Goal: Task Accomplishment & Management: Manage account settings

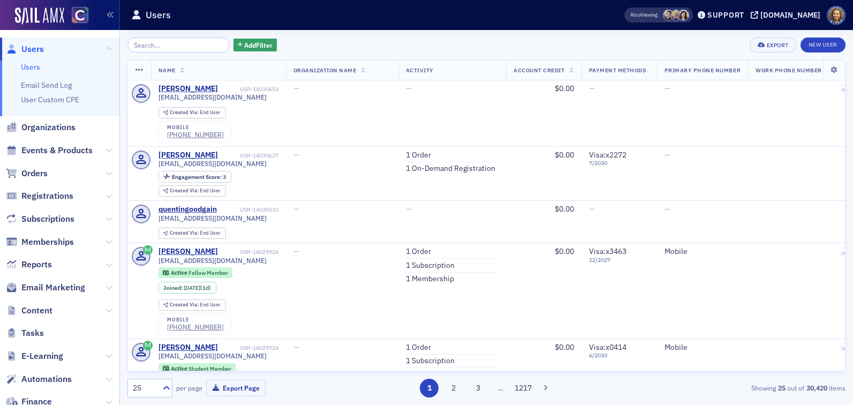
click at [241, 52] on div "Add Filter Export New User Name Organization Name Activity Account Credit Payme…" at bounding box center [486, 217] width 718 height 360
click at [244, 43] on span "Add Filter" at bounding box center [258, 45] width 28 height 10
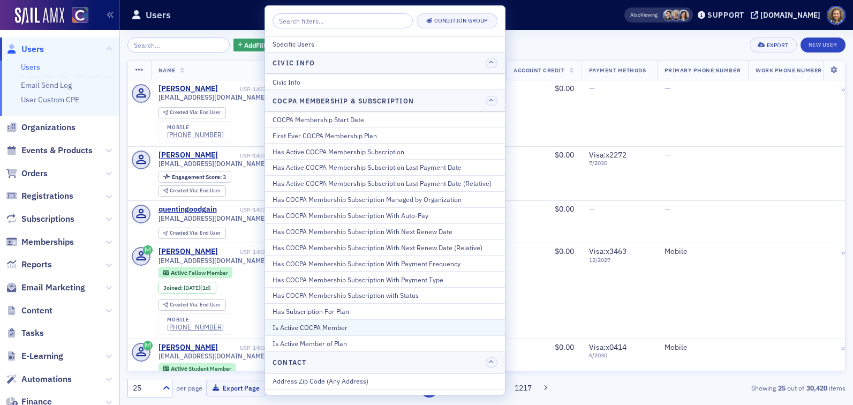
click at [335, 328] on div "Is Active COCPA Member" at bounding box center [384, 327] width 225 height 10
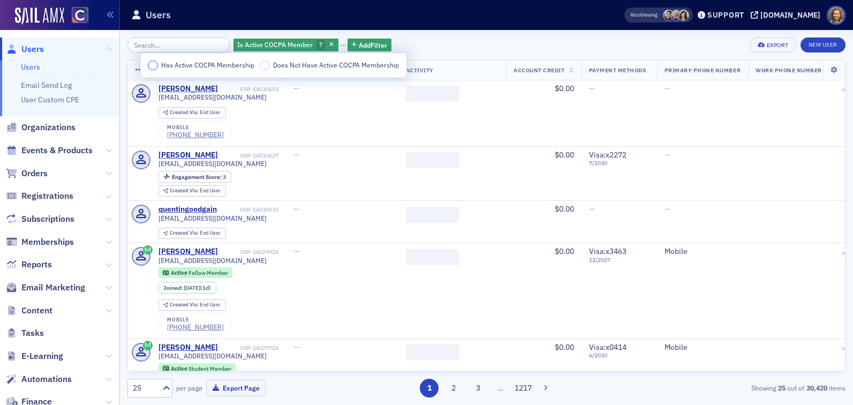
click at [149, 65] on input "Has Active COCPA Membership" at bounding box center [153, 65] width 10 height 10
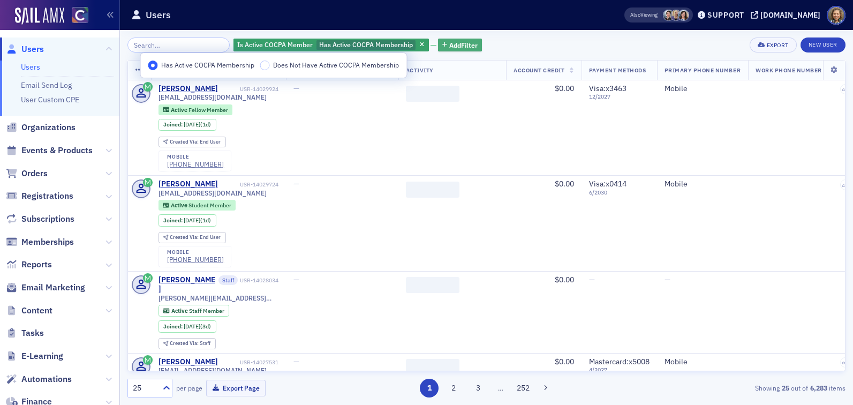
click at [450, 43] on span "Add Filter" at bounding box center [463, 45] width 28 height 10
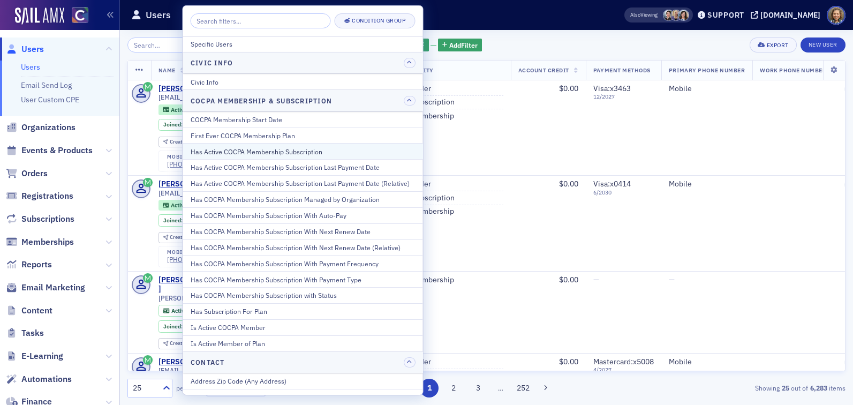
click at [272, 149] on div "Has Active COCPA Membership Subscription" at bounding box center [303, 152] width 225 height 10
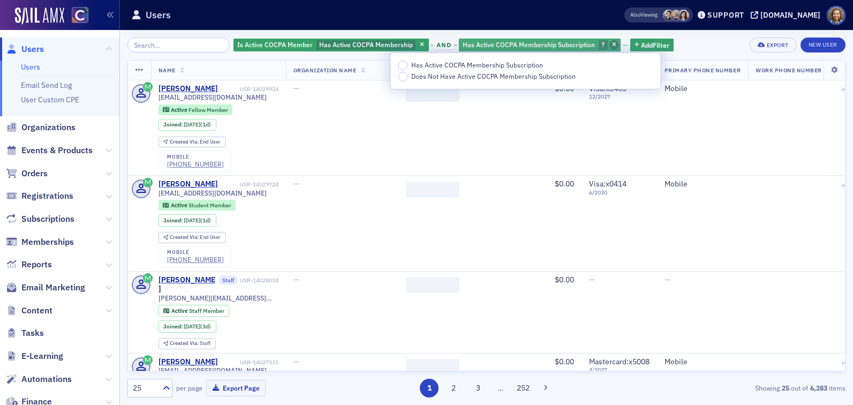
click at [612, 44] on icon "button" at bounding box center [614, 45] width 4 height 6
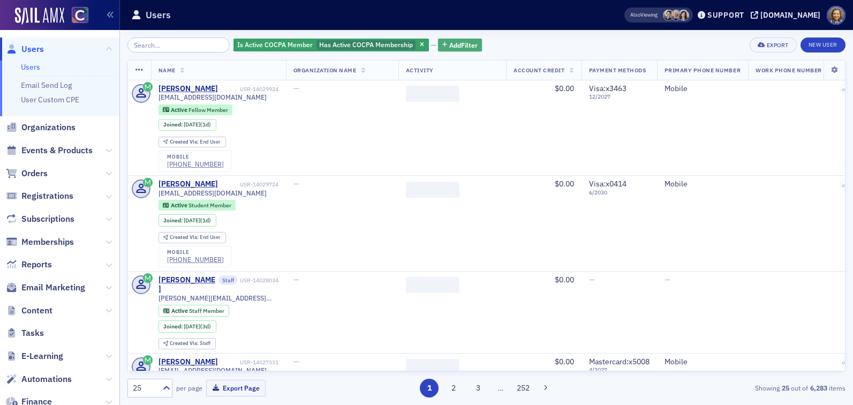
click at [450, 42] on span "Add Filter" at bounding box center [463, 45] width 28 height 10
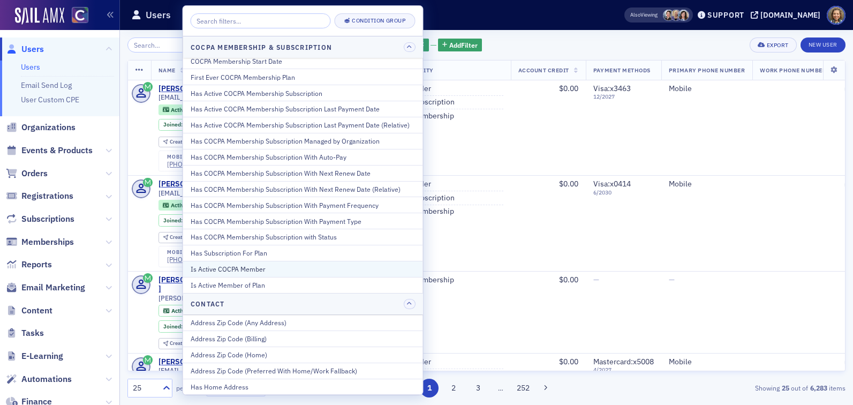
scroll to position [59, 0]
click at [259, 282] on div "Is Active Member of Plan" at bounding box center [303, 284] width 225 height 10
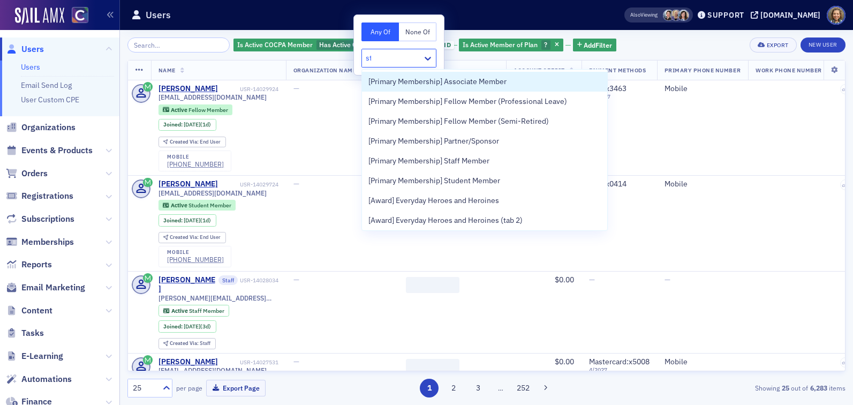
type input "stu"
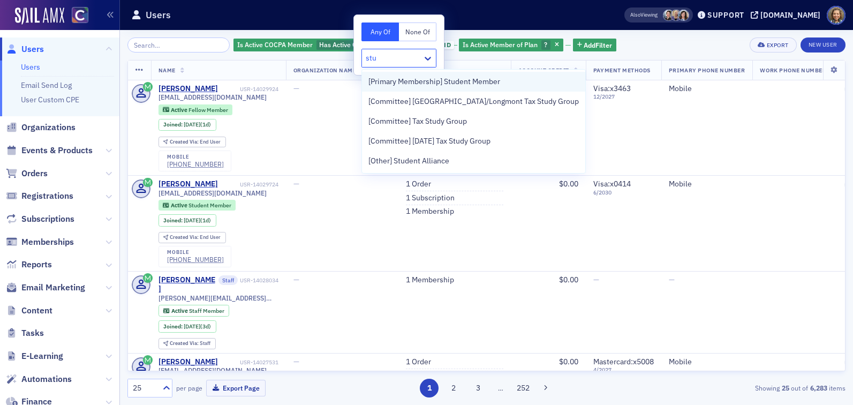
click at [414, 85] on span "[Primary Membership] Student Member" at bounding box center [434, 81] width 132 height 11
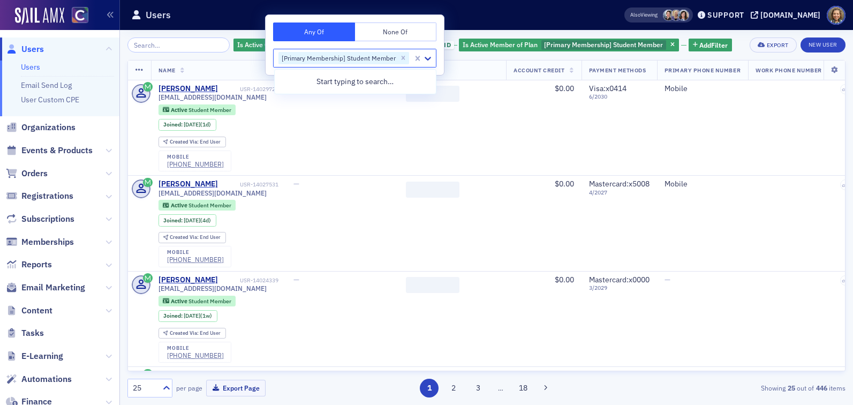
click at [733, 42] on div "Is Active COCPA Member Has Active COCPA Membership and Is Active Member of Plan…" at bounding box center [486, 44] width 718 height 15
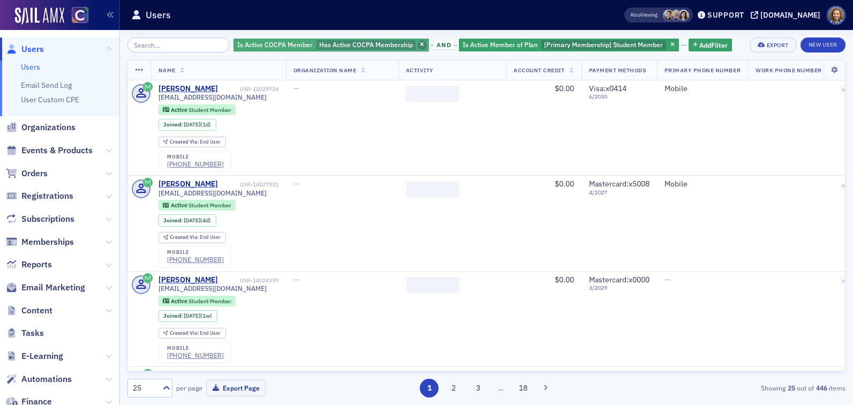
click at [420, 44] on icon "button" at bounding box center [422, 45] width 4 height 6
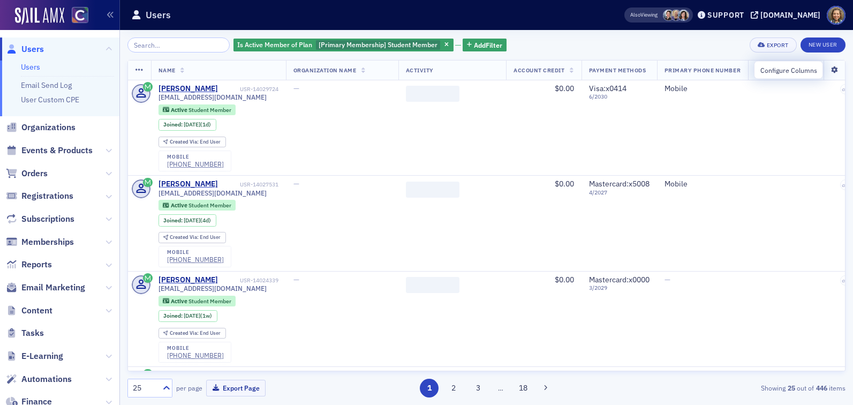
click at [834, 72] on icon at bounding box center [834, 70] width 22 height 6
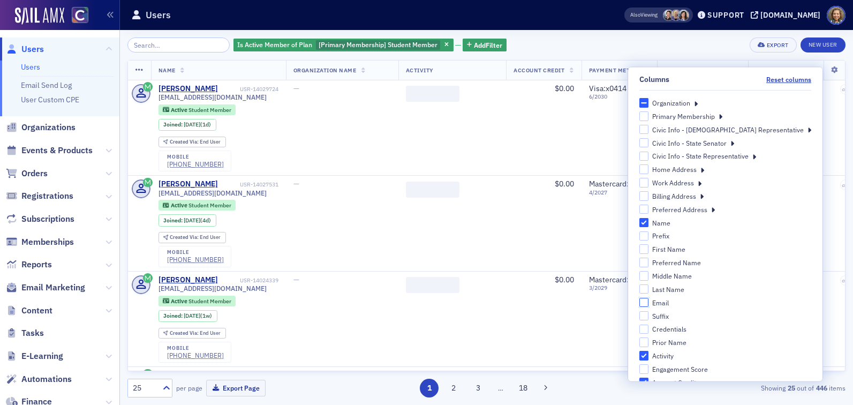
click at [649, 301] on input "Email" at bounding box center [644, 302] width 10 height 10
checkbox input "true"
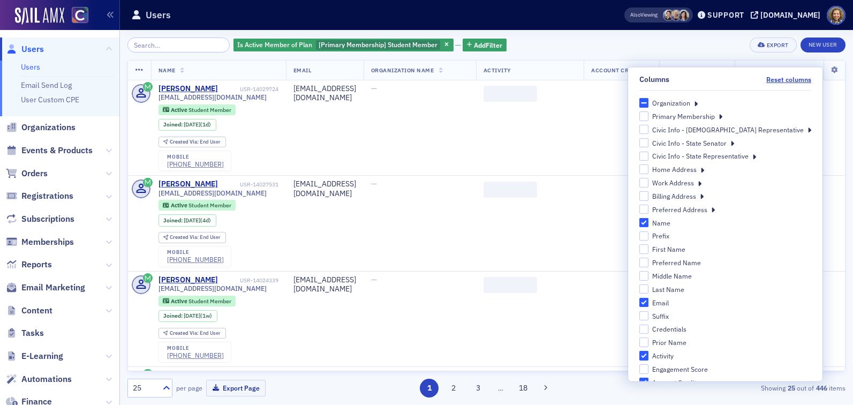
click at [636, 388] on div "Showing 25 out of 446 items" at bounding box center [729, 388] width 232 height 10
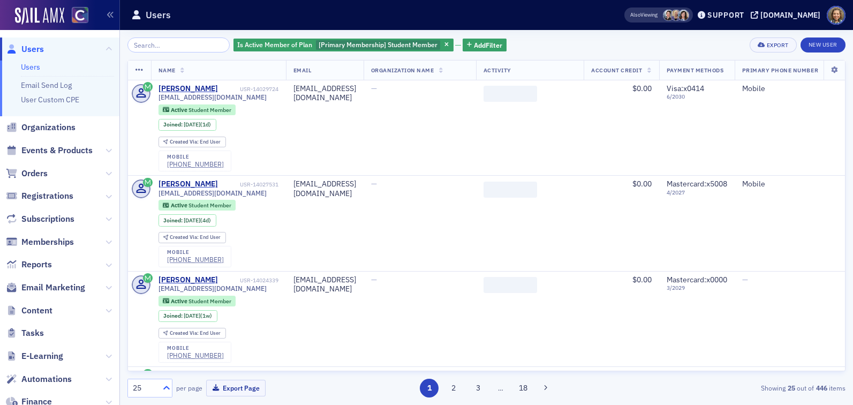
click at [166, 389] on icon at bounding box center [166, 387] width 11 height 11
click at [150, 365] on div "500" at bounding box center [149, 361] width 31 height 11
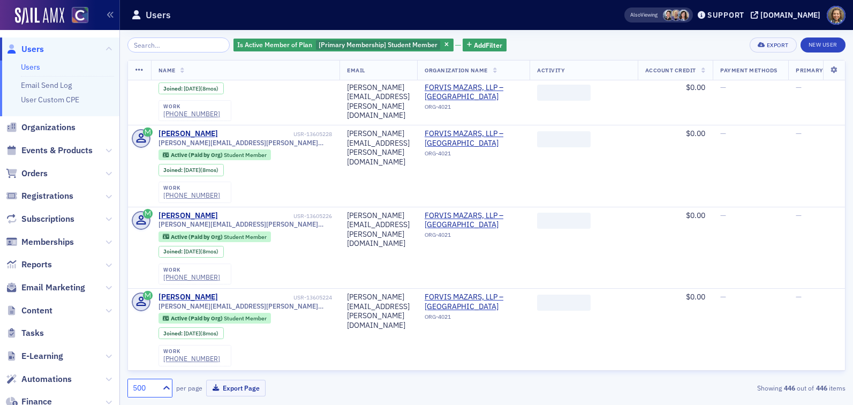
scroll to position [9312, 0]
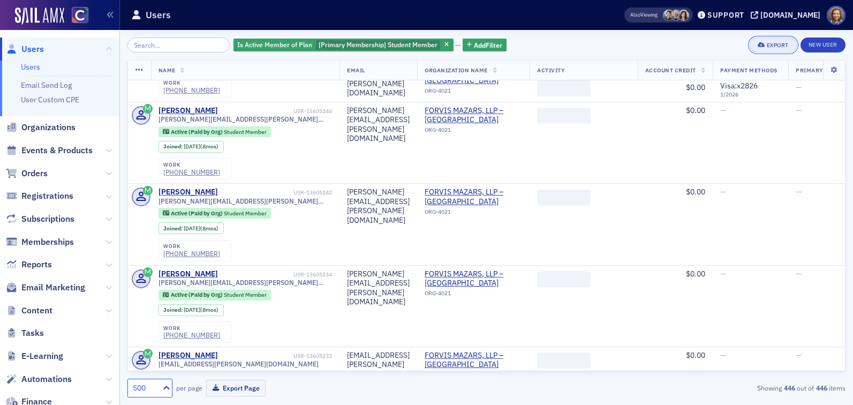
click at [776, 48] on div "Export" at bounding box center [778, 45] width 22 height 6
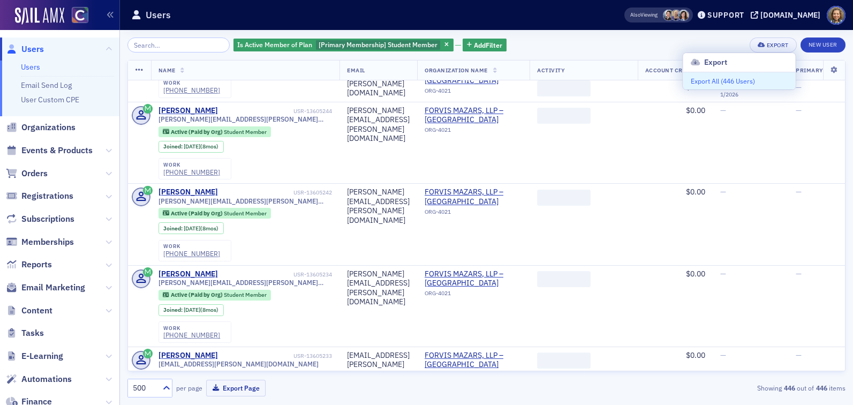
click at [742, 81] on button "Export All ( 446 Users )" at bounding box center [739, 80] width 112 height 17
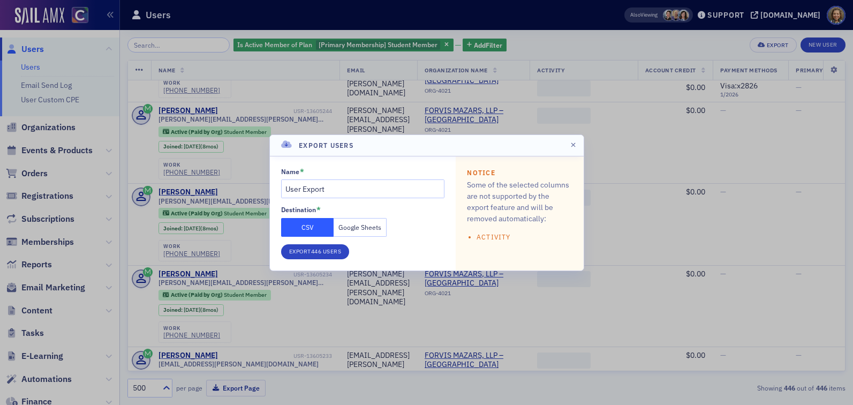
click at [367, 222] on button "Google Sheets" at bounding box center [360, 227] width 53 height 19
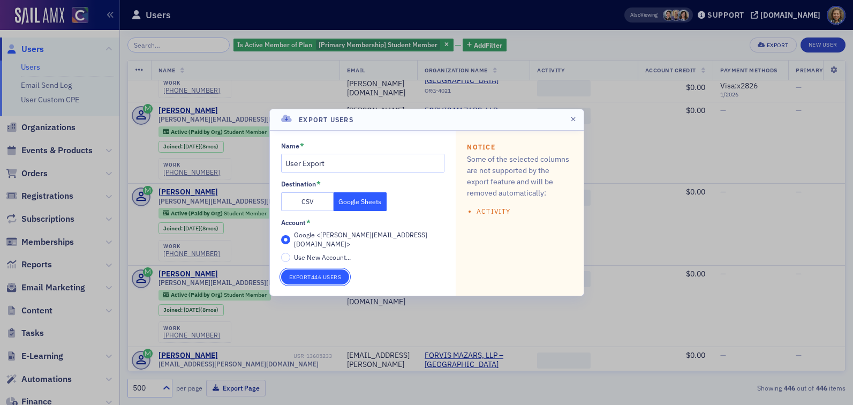
click at [317, 275] on button "Export 446 Users" at bounding box center [315, 276] width 69 height 15
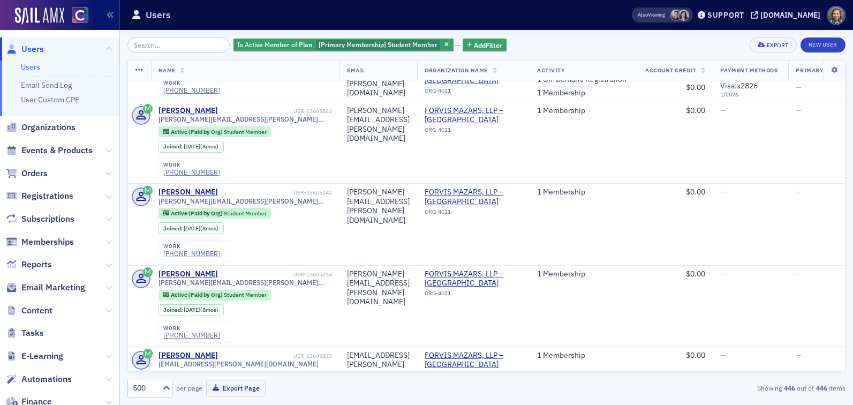
click at [31, 67] on link "Users" at bounding box center [30, 67] width 19 height 10
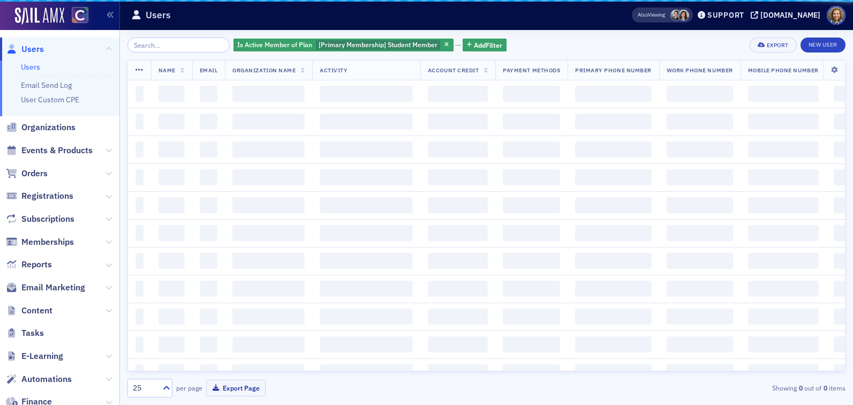
click at [148, 49] on input "search" at bounding box center [178, 44] width 102 height 15
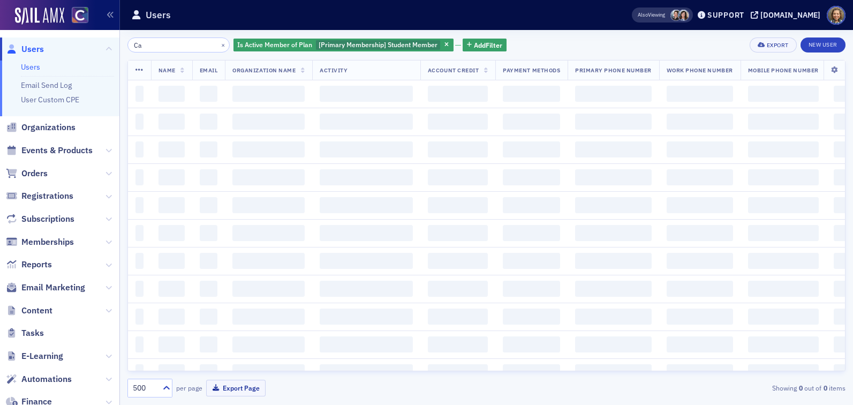
type input "C"
click at [611, 51] on div "Is Active Member of Plan [Primary Membership] Student Member Add Filter Export …" at bounding box center [486, 44] width 718 height 15
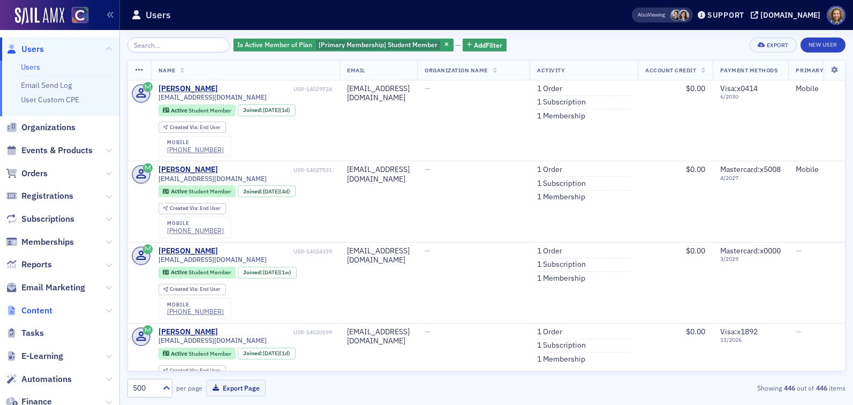
click at [38, 314] on span "Content" at bounding box center [36, 311] width 31 height 12
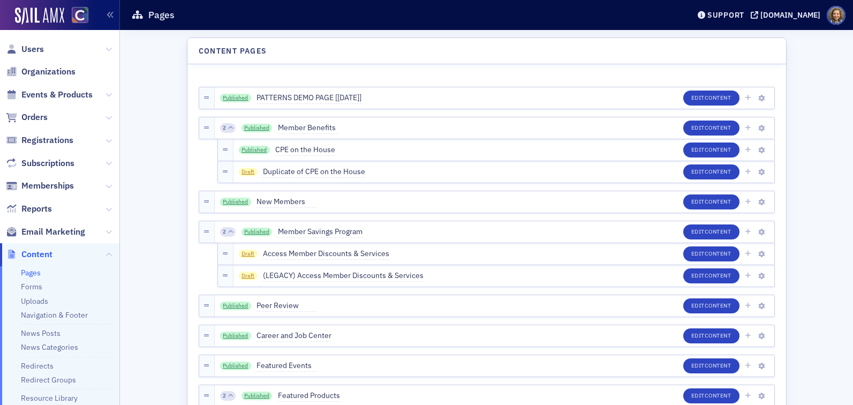
scroll to position [2, 0]
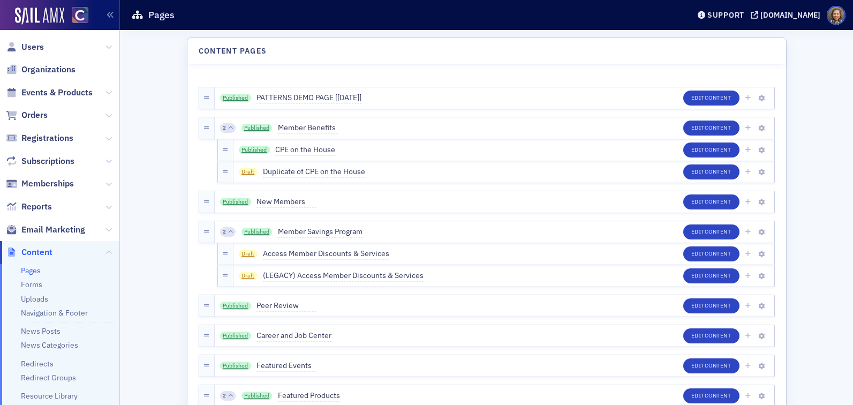
click at [31, 270] on link "Pages" at bounding box center [31, 271] width 20 height 10
click at [50, 345] on link "News Categories" at bounding box center [49, 345] width 57 height 10
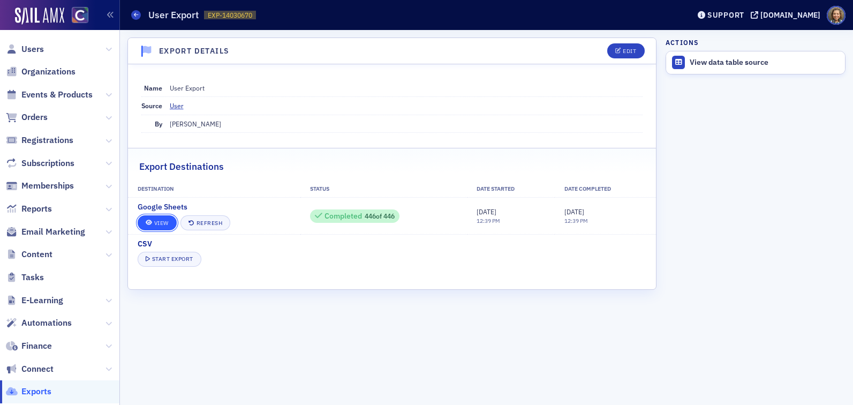
click at [151, 218] on link "View" at bounding box center [157, 222] width 39 height 15
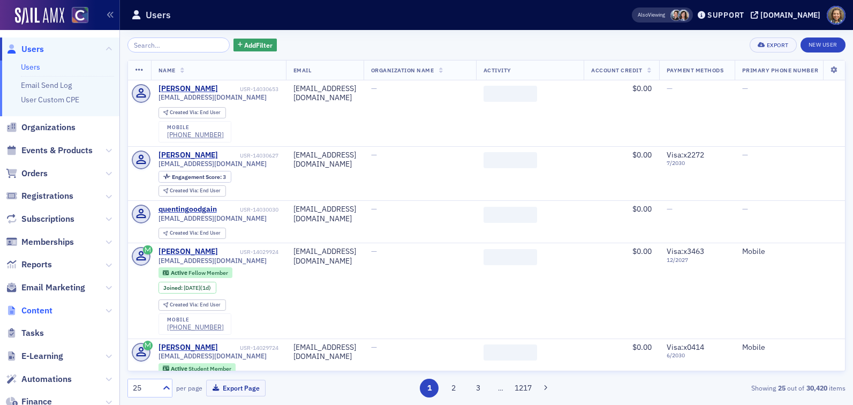
click at [44, 307] on span "Content" at bounding box center [36, 311] width 31 height 12
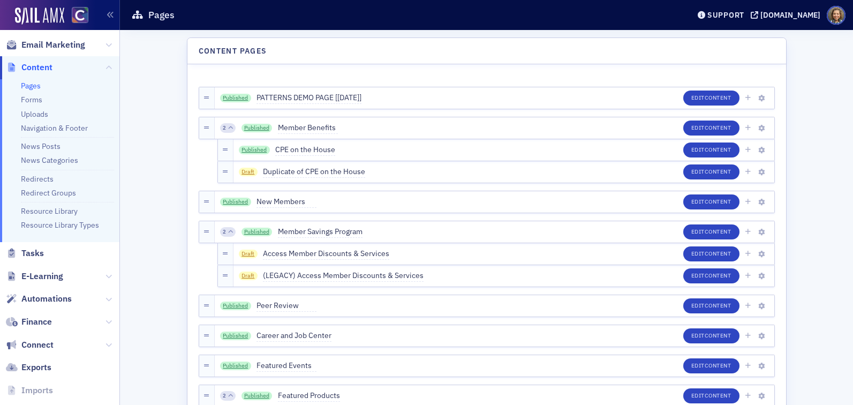
scroll to position [201, 0]
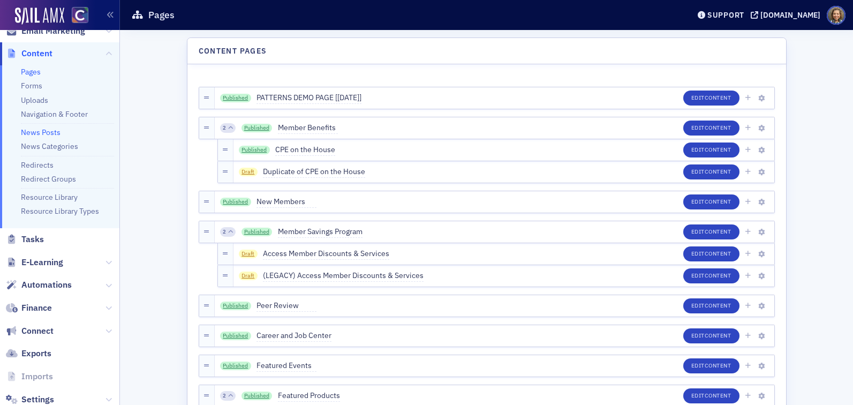
click at [41, 132] on link "News Posts" at bounding box center [41, 132] width 40 height 10
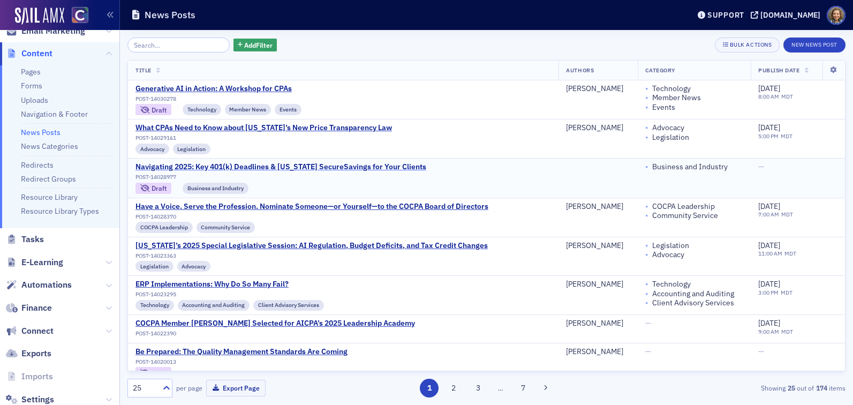
click at [368, 168] on div "Navigating 2025: Key 401(k) Deadlines & Colorado SecureSavings for Your Clients" at bounding box center [280, 167] width 291 height 10
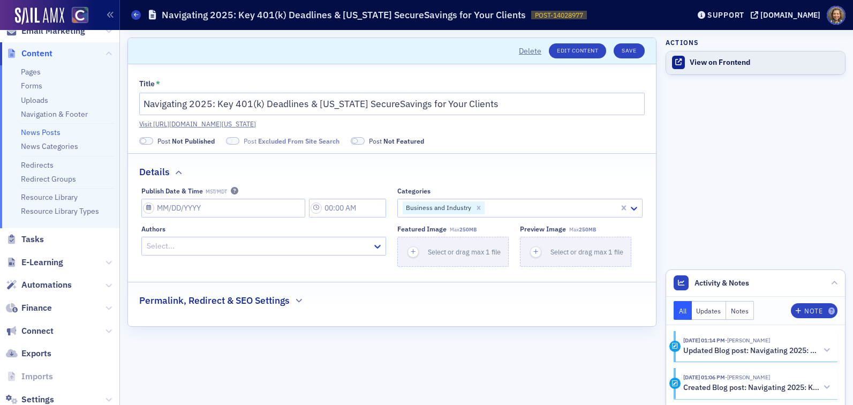
click at [710, 59] on div "View on Frontend" at bounding box center [764, 63] width 150 height 10
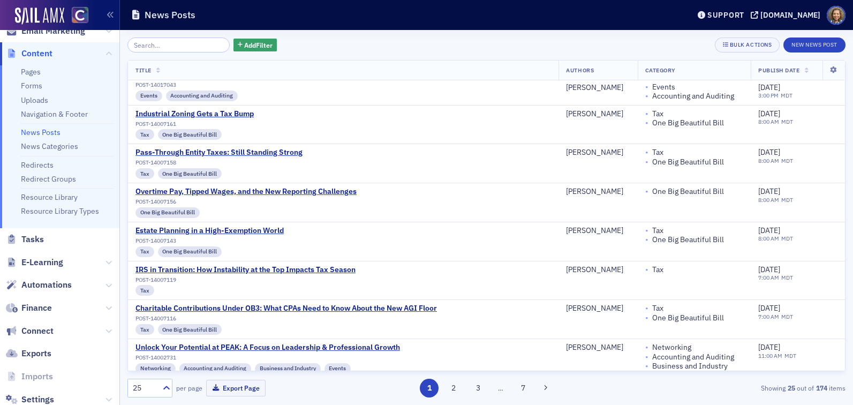
scroll to position [669, 0]
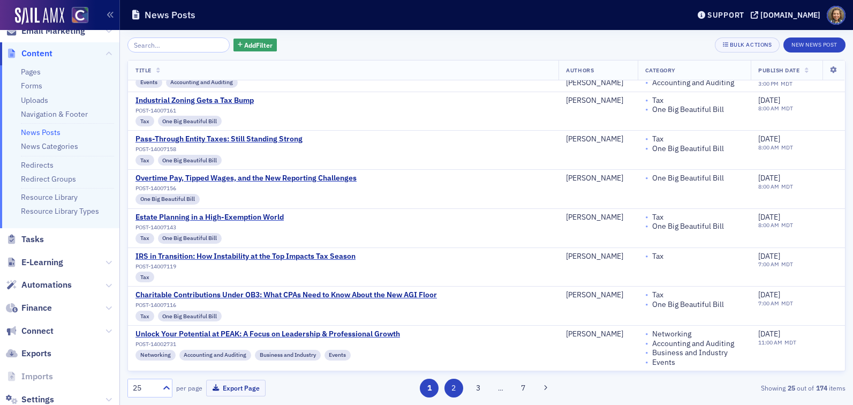
click at [457, 385] on button "2" at bounding box center [453, 387] width 19 height 19
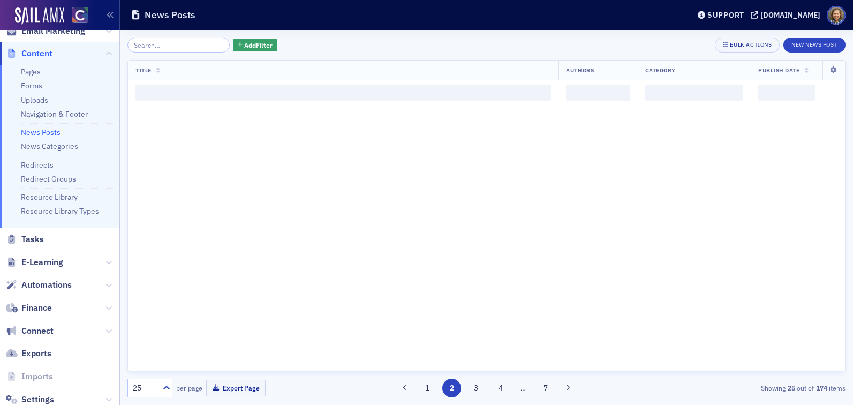
scroll to position [0, 0]
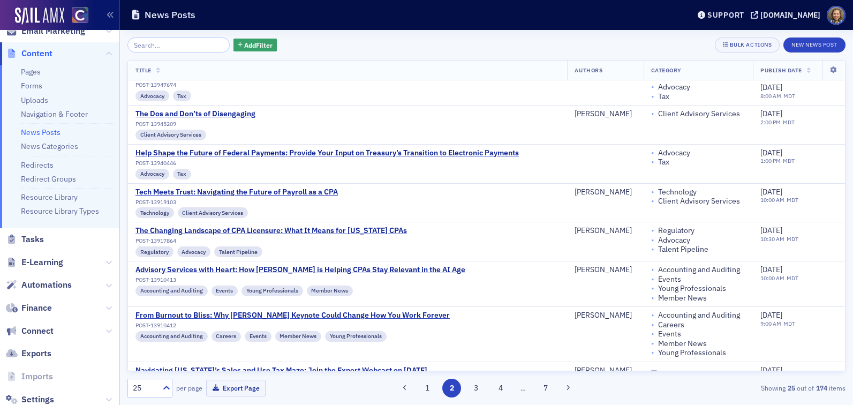
scroll to position [669, 0]
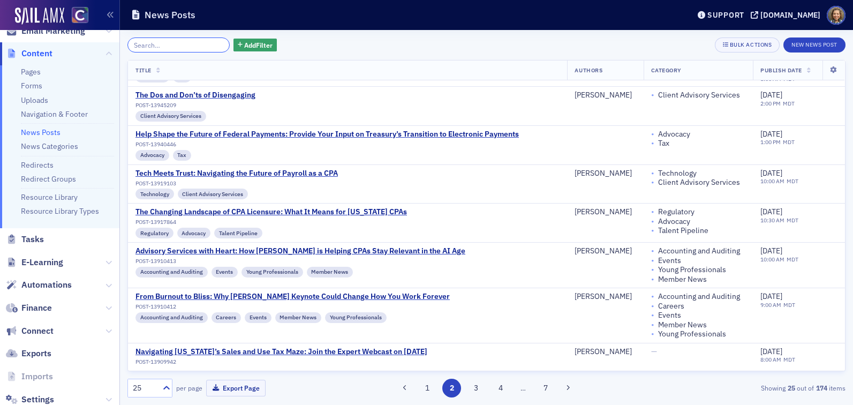
click at [165, 46] on input "search" at bounding box center [178, 44] width 102 height 15
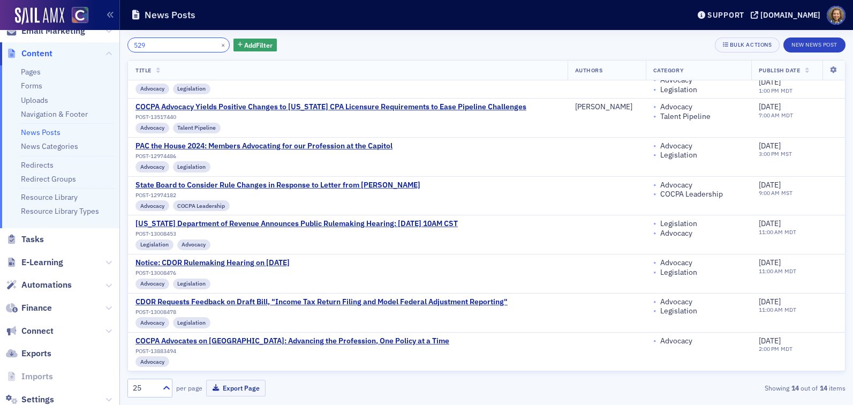
scroll to position [659, 0]
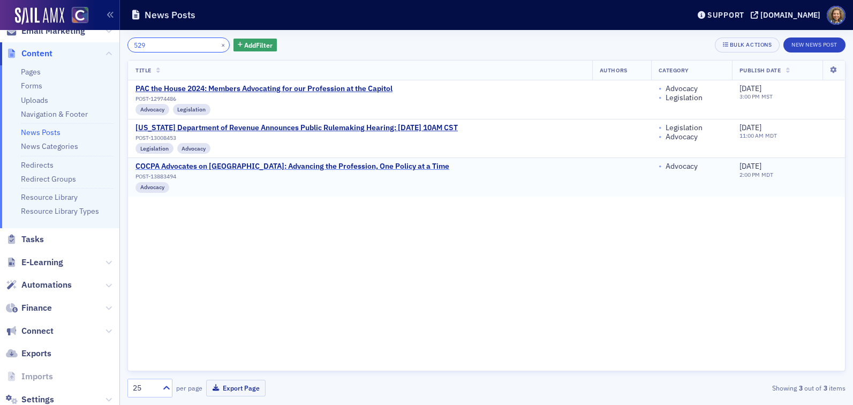
type input "529"
click at [255, 166] on div "COCPA Advocates on Capitol Hill: Advancing the Profession, One Policy at a Time" at bounding box center [292, 167] width 314 height 10
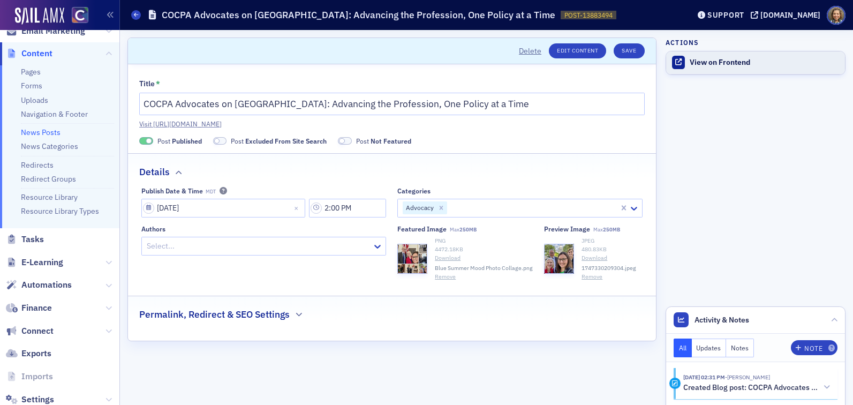
click at [741, 59] on div "View on Frontend" at bounding box center [764, 63] width 150 height 10
